Goal: Check status

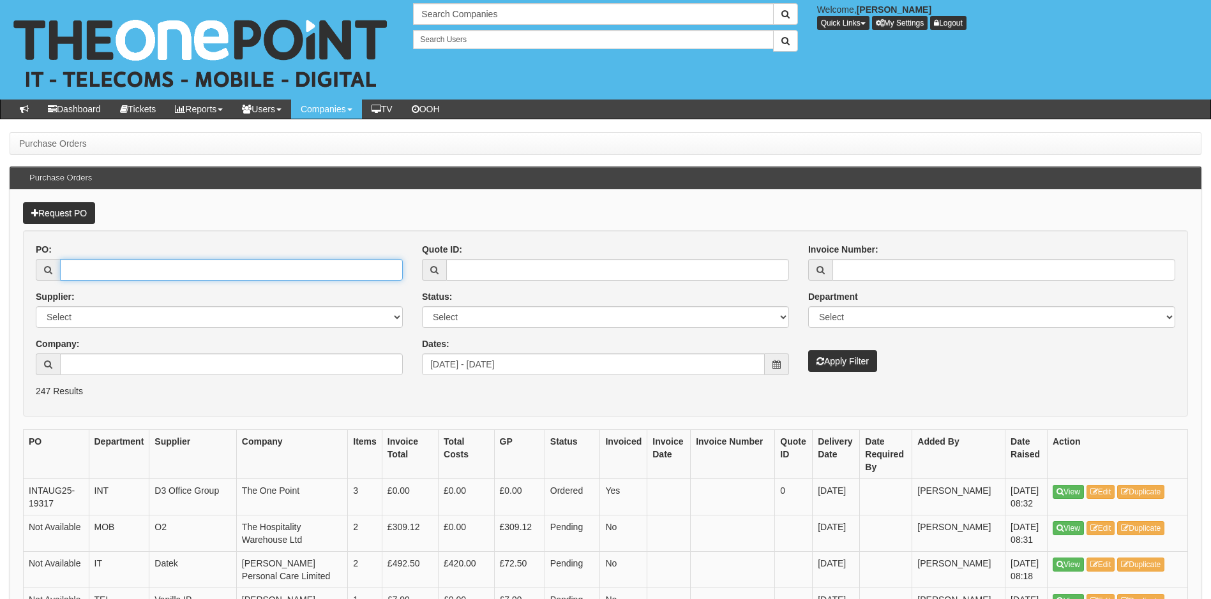
click at [155, 268] on input "PO:" at bounding box center [231, 270] width 343 height 22
type input "19029"
click at [808, 350] on button "Apply Filter" at bounding box center [842, 361] width 69 height 22
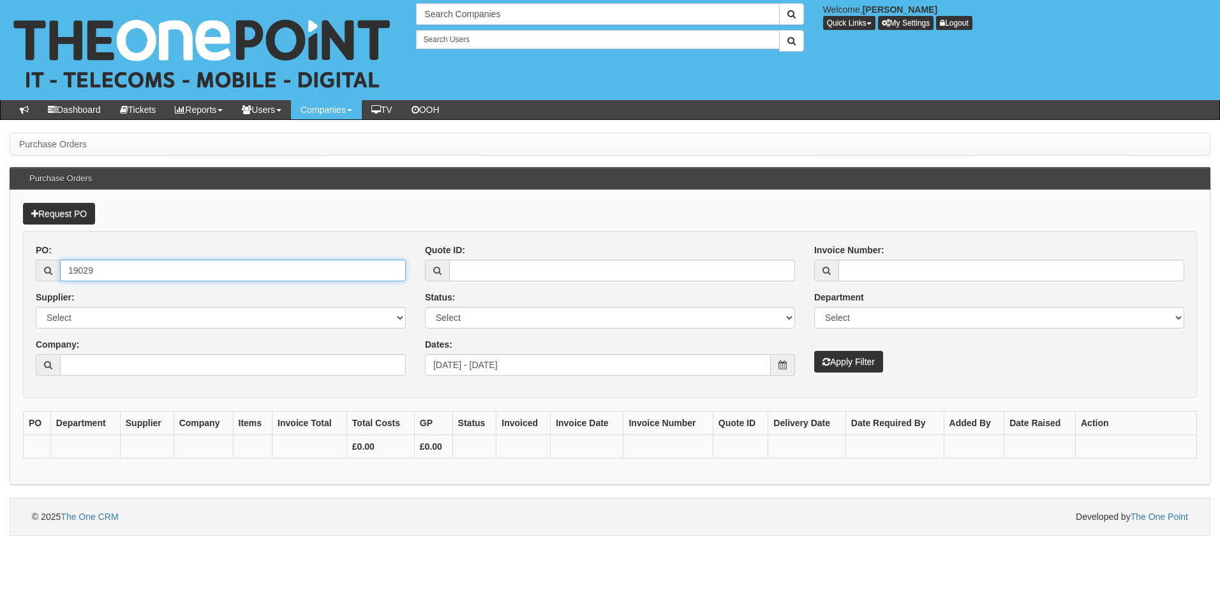
click at [130, 263] on input "19029" at bounding box center [233, 271] width 346 height 22
click at [860, 364] on button "Apply Filter" at bounding box center [848, 362] width 69 height 22
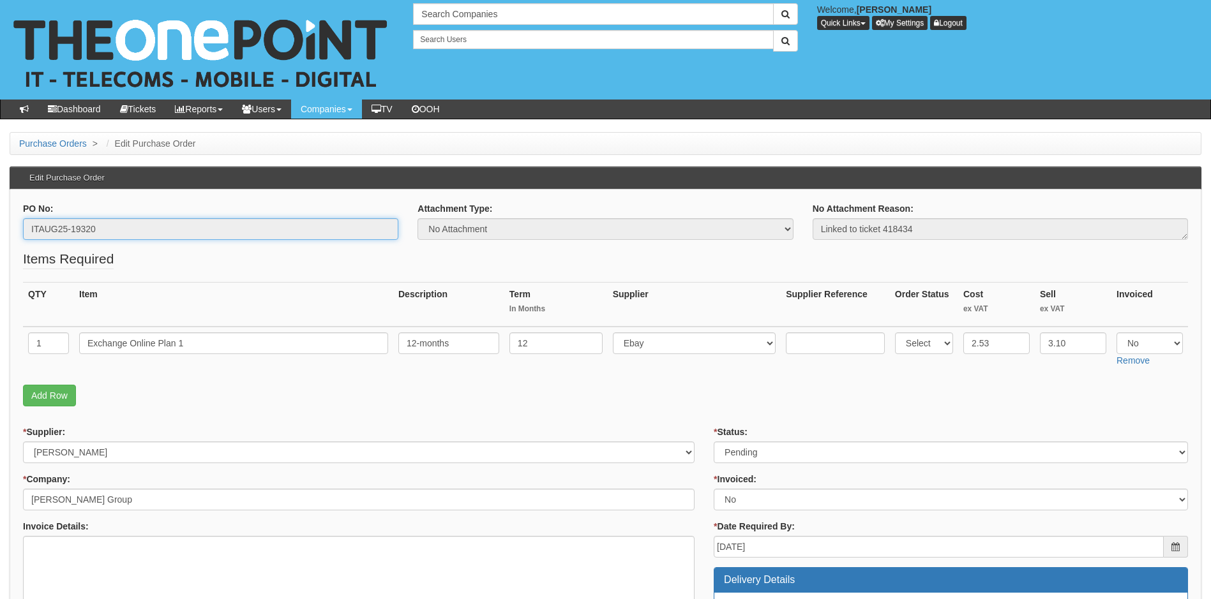
drag, startPoint x: 66, startPoint y: 231, endPoint x: 3, endPoint y: 231, distance: 63.2
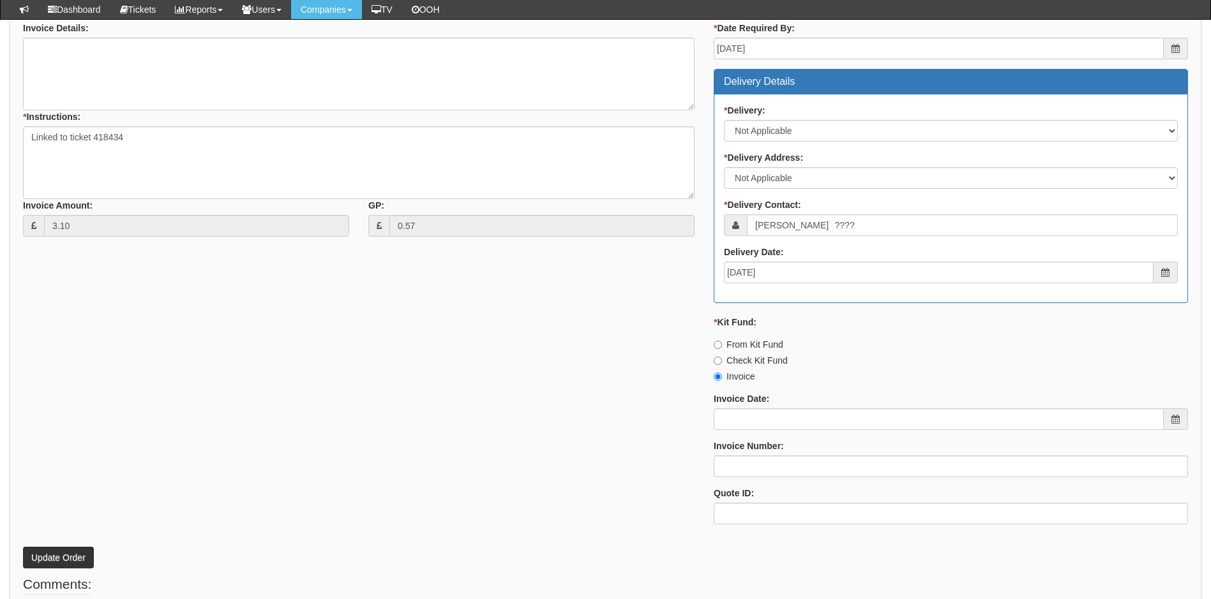
scroll to position [574, 0]
